Goal: Task Accomplishment & Management: Use online tool/utility

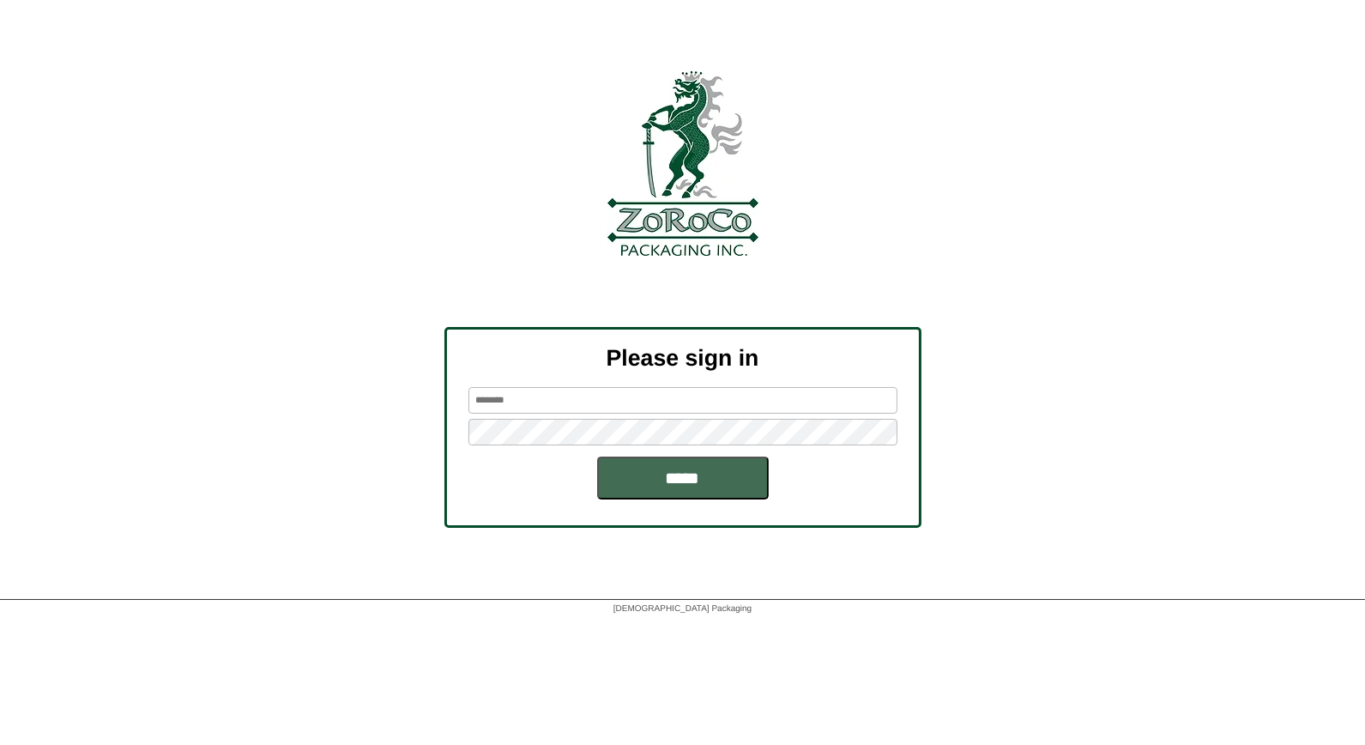
type input "*****"
click at [673, 479] on input "*****" at bounding box center [683, 478] width 172 height 43
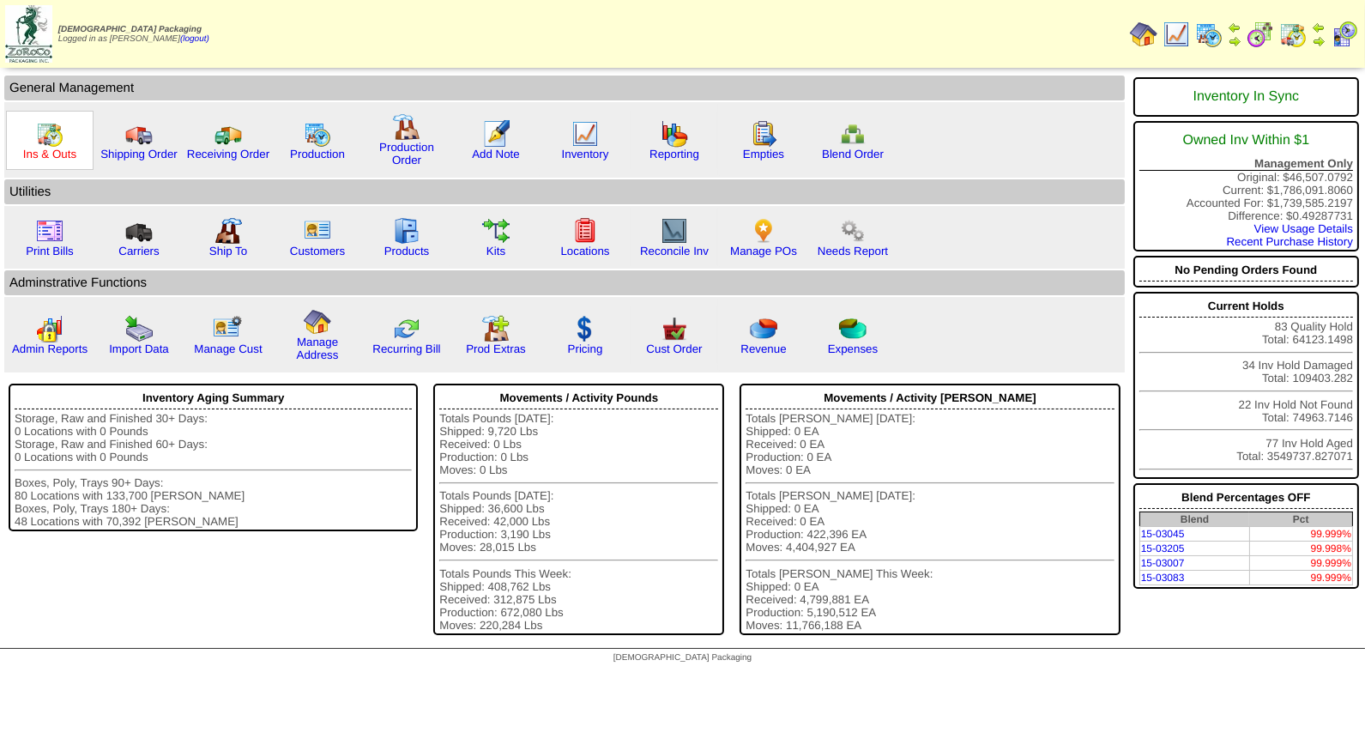
click at [58, 148] on link "Ins & Outs" at bounding box center [49, 154] width 53 height 13
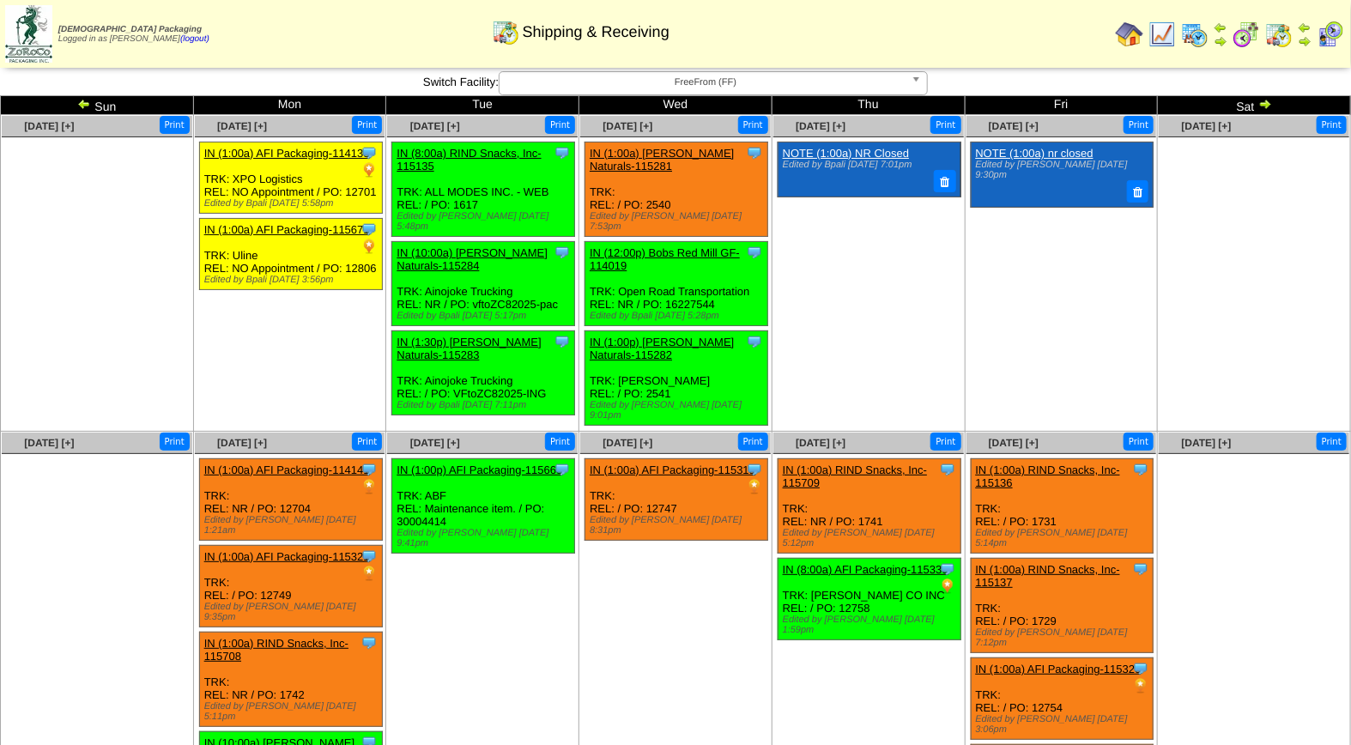
click at [1205, 36] on img at bounding box center [1194, 34] width 27 height 27
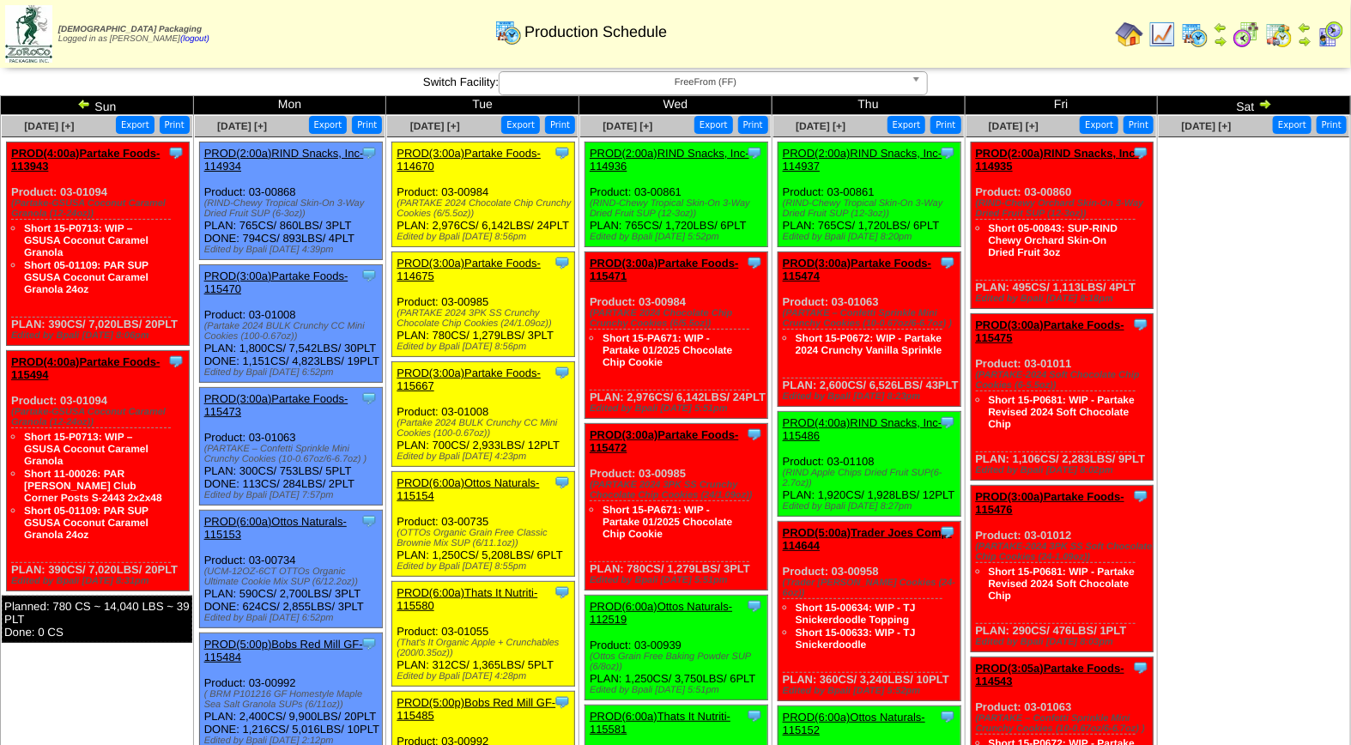
click at [726, 79] on span "FreeFrom (FF)" at bounding box center [705, 82] width 398 height 21
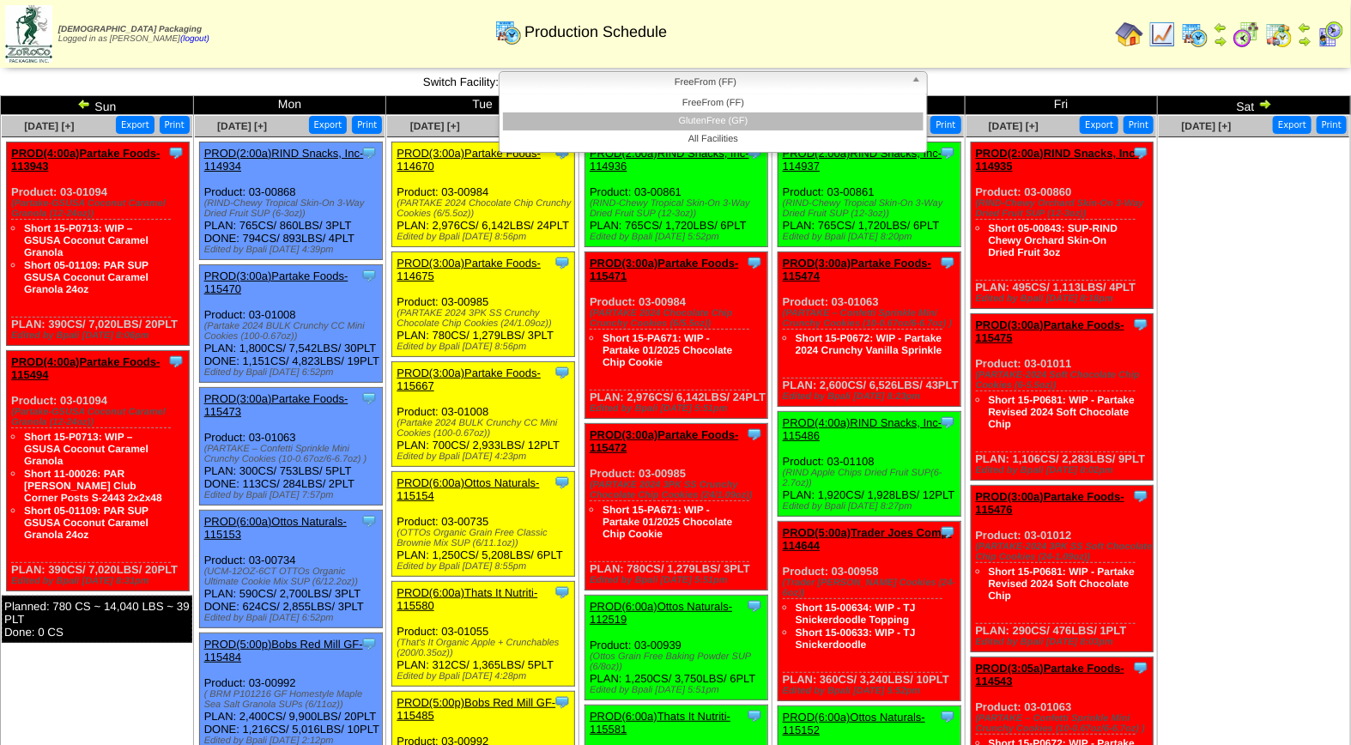
click at [711, 120] on li "GlutenFree (GF)" at bounding box center [713, 121] width 420 height 18
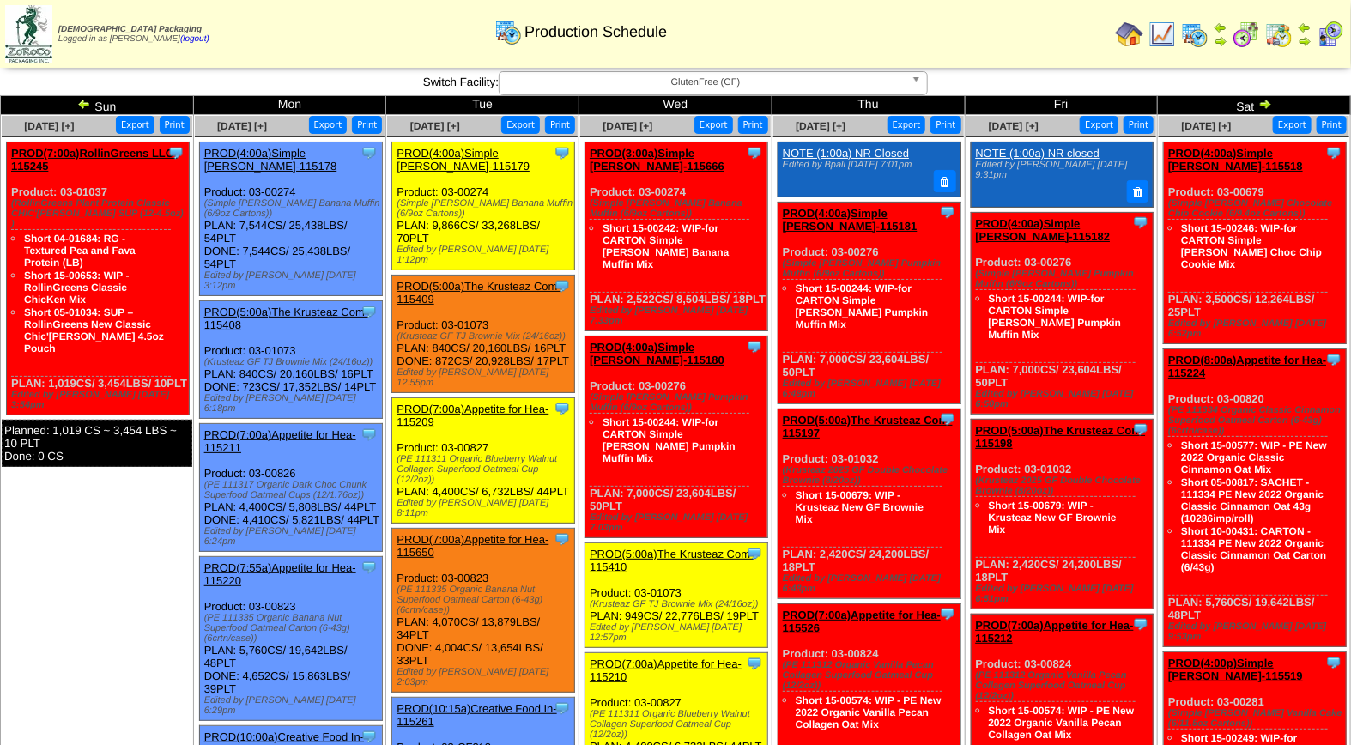
click at [1334, 32] on img at bounding box center [1329, 34] width 27 height 27
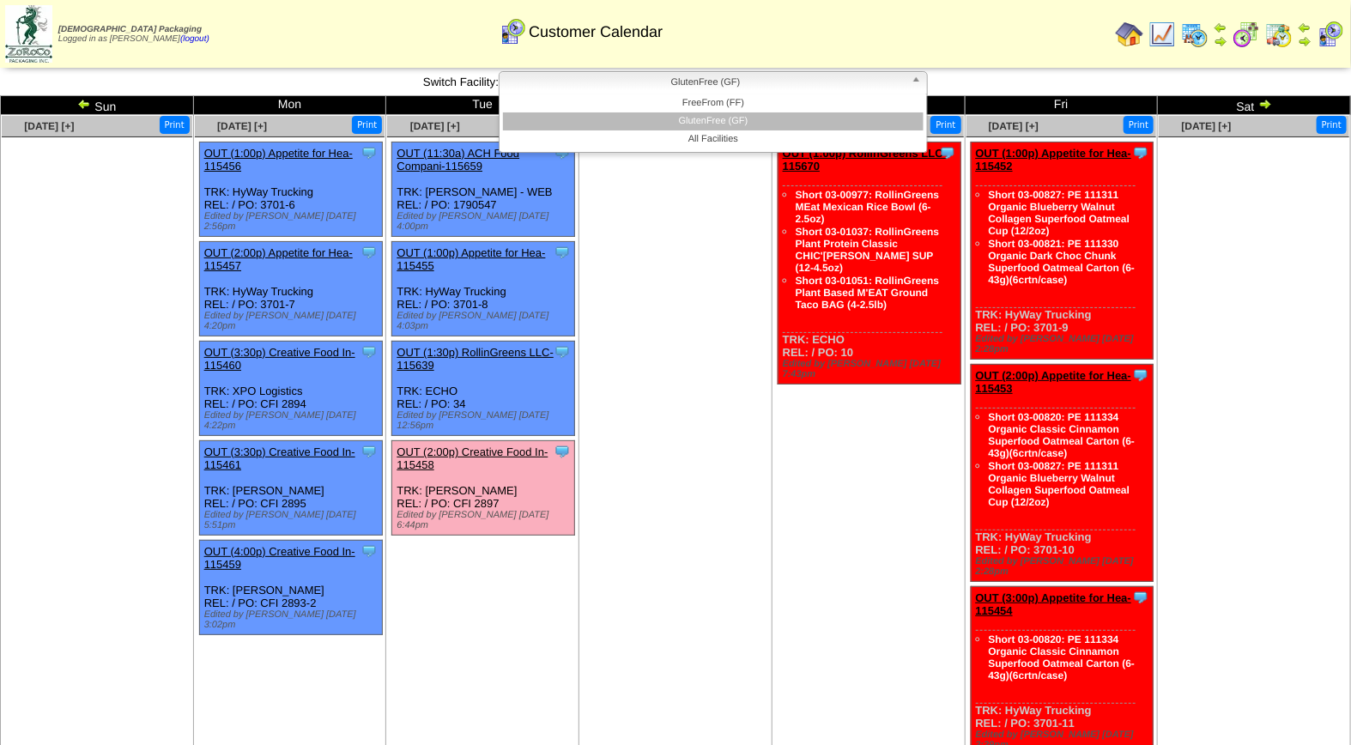
click at [719, 81] on span "GlutenFree (GF)" at bounding box center [705, 82] width 398 height 21
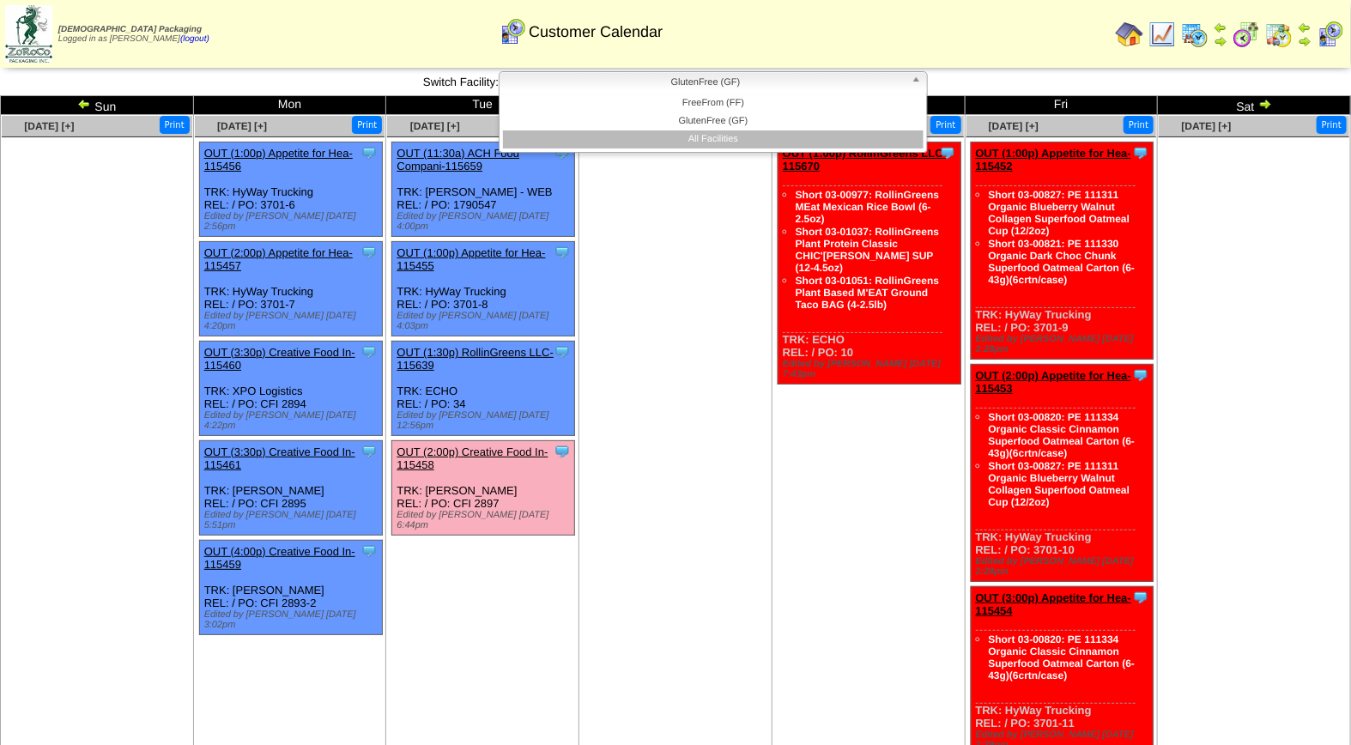
click at [706, 139] on li "All Facilities" at bounding box center [713, 139] width 420 height 18
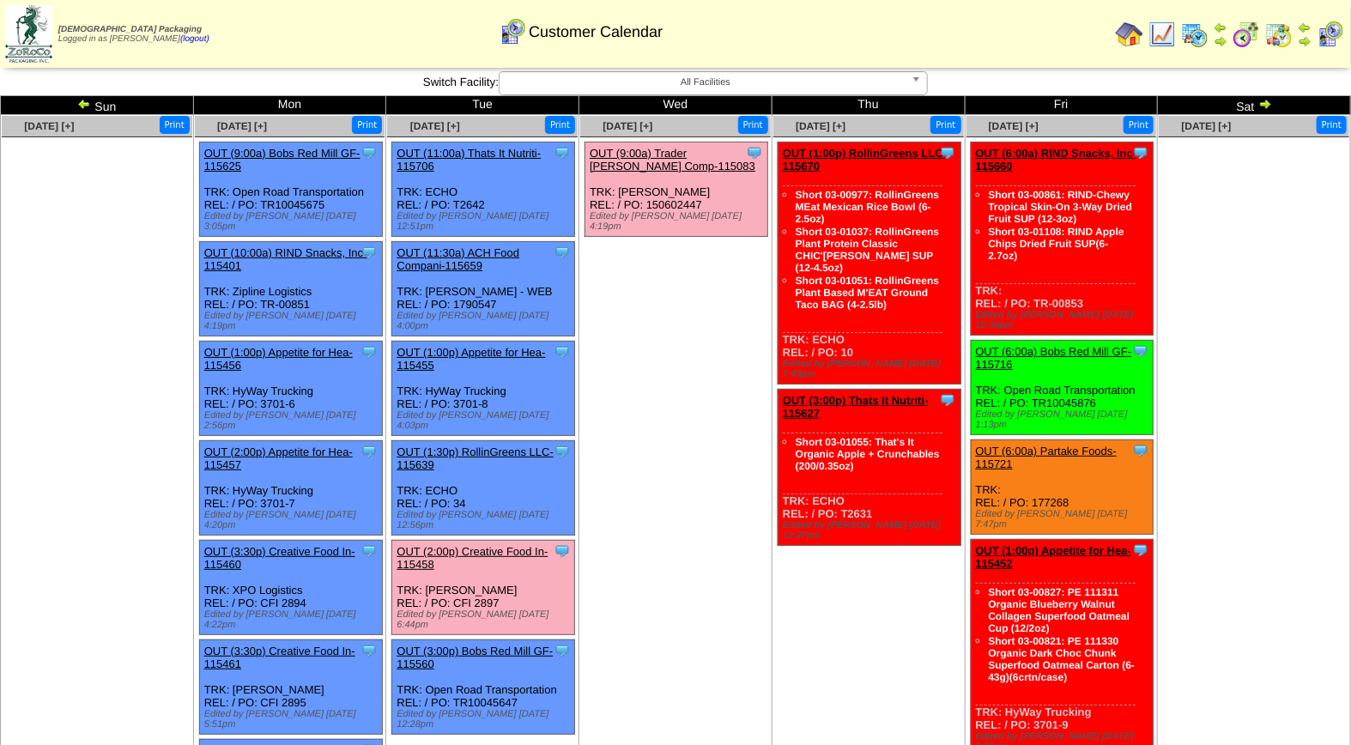
click at [681, 155] on link "OUT (9:00a) Trader [PERSON_NAME] Comp-115083" at bounding box center [673, 160] width 166 height 26
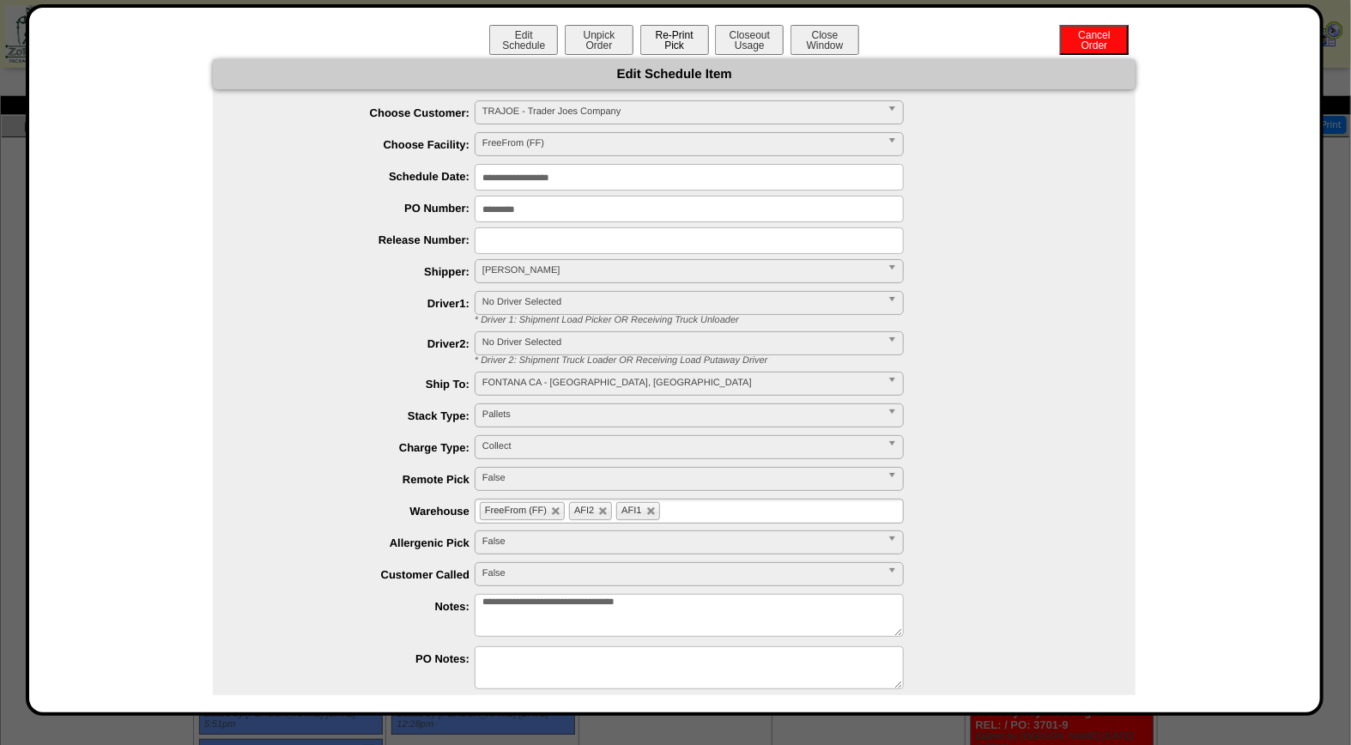
click at [686, 41] on button "Re-Print Pick" at bounding box center [674, 40] width 69 height 30
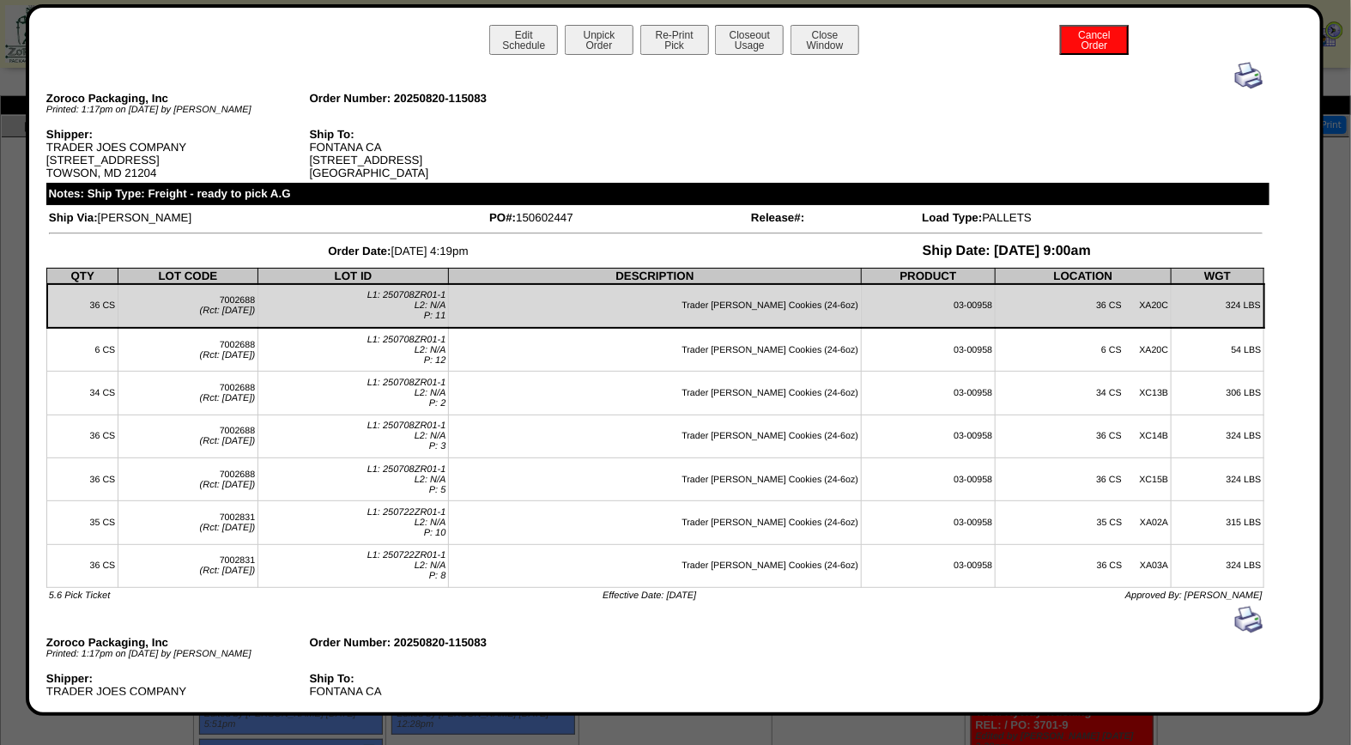
click at [1235, 75] on img at bounding box center [1248, 75] width 27 height 27
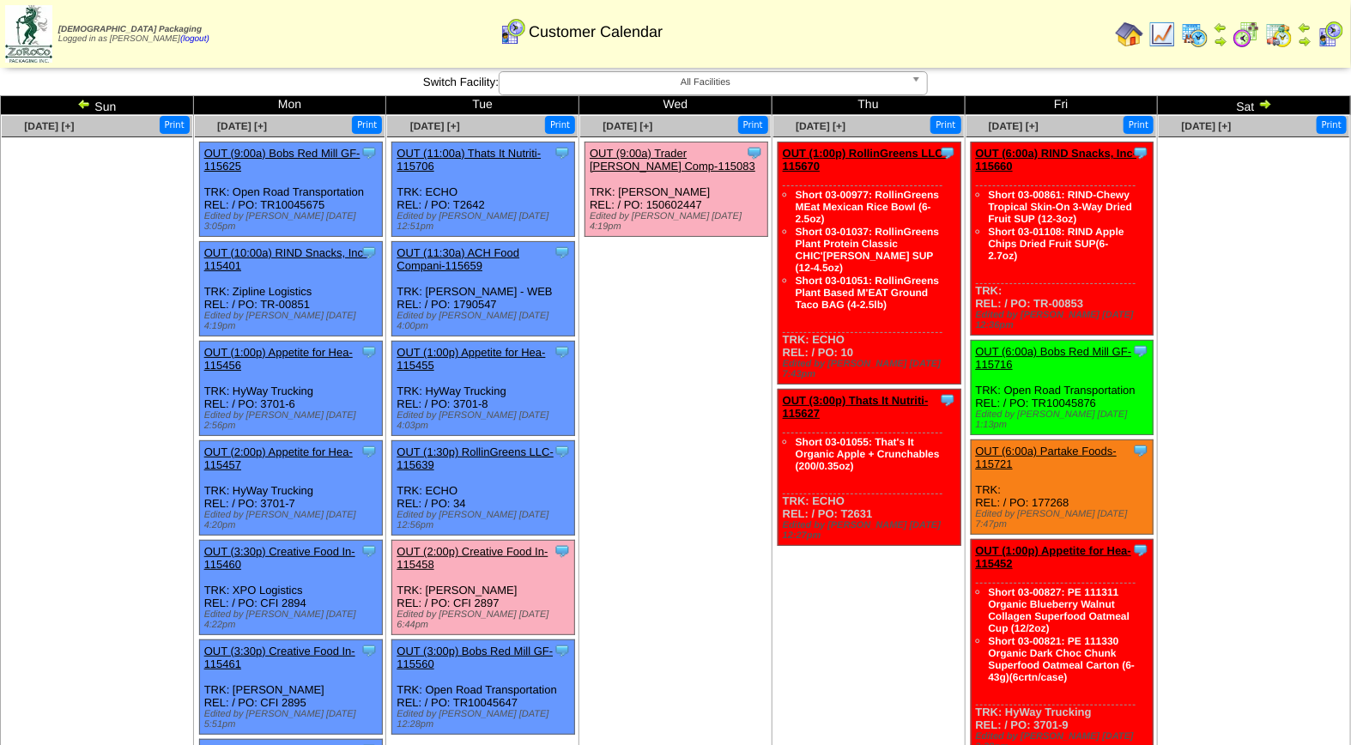
click at [509, 545] on link "OUT (2:00p) Creative Food In-115458" at bounding box center [471, 558] width 151 height 26
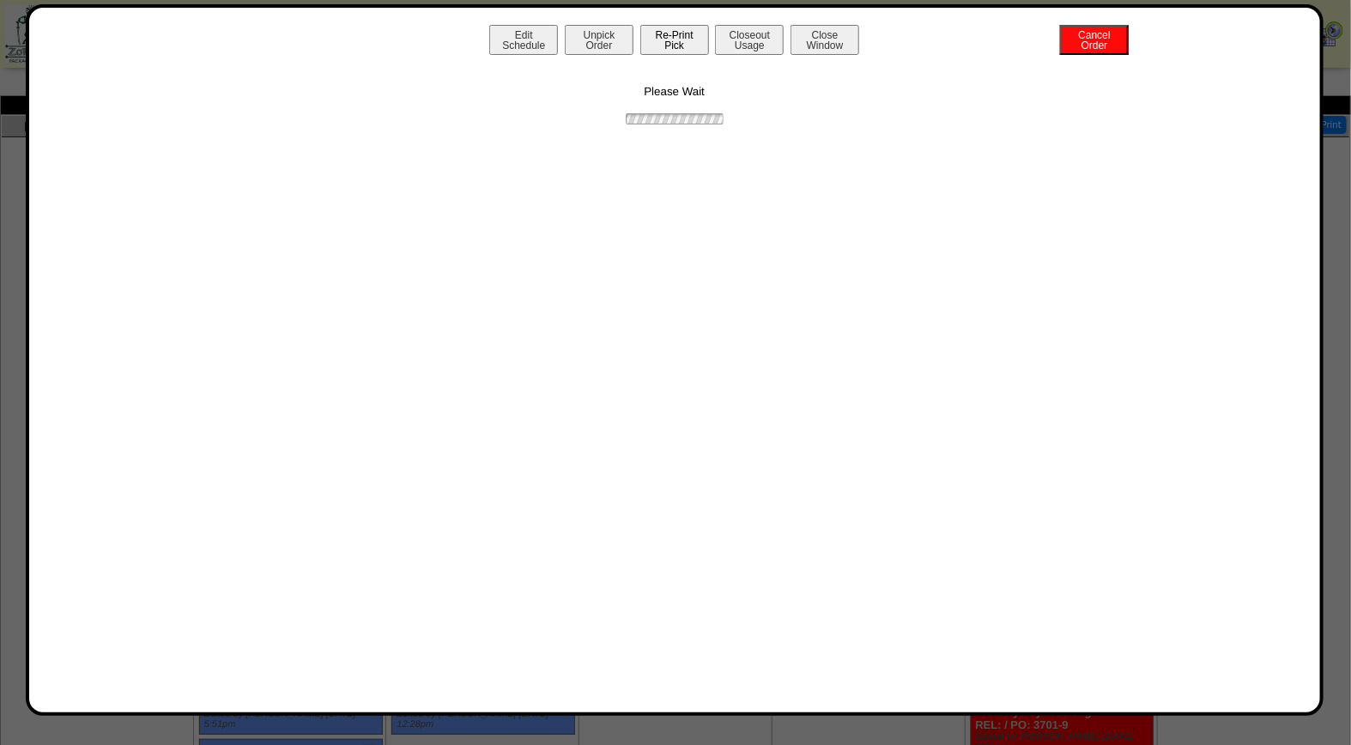
click at [674, 38] on button "Re-Print Pick" at bounding box center [674, 40] width 69 height 30
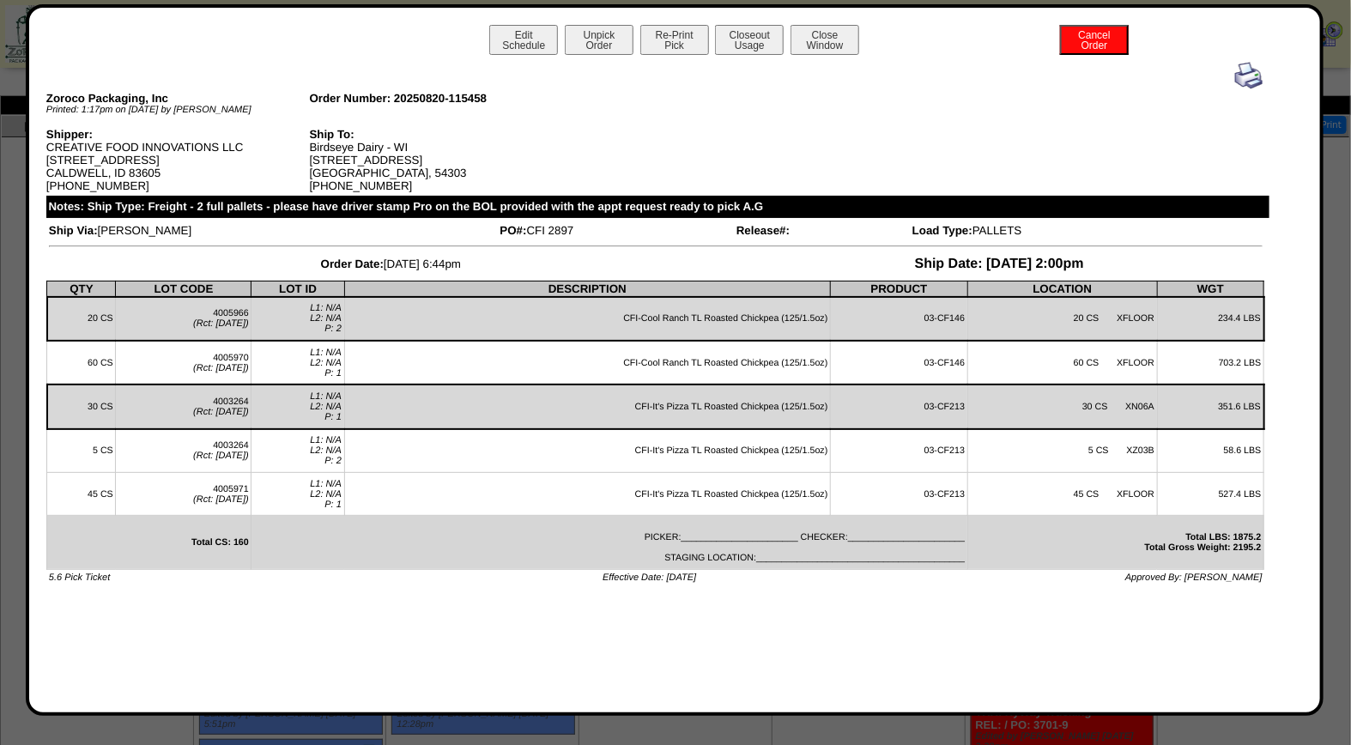
click at [1246, 79] on img at bounding box center [1248, 75] width 27 height 27
